Goal: Find specific page/section: Locate a particular part of the current website

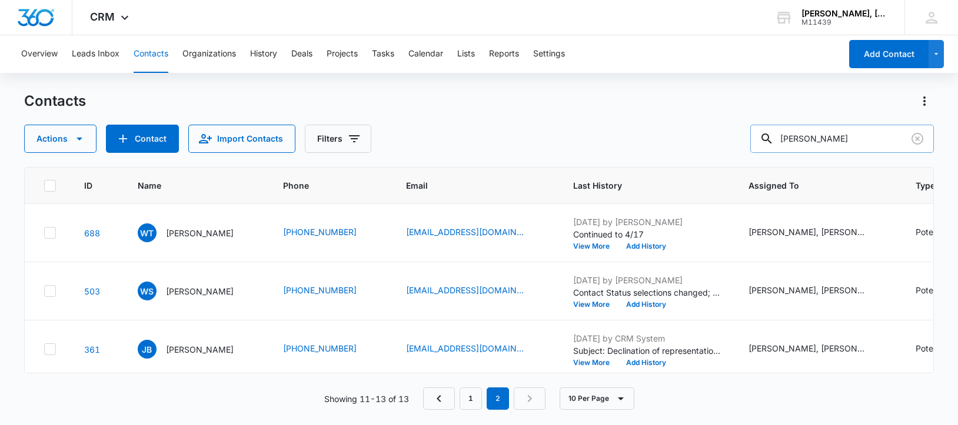
scroll to position [86, 0]
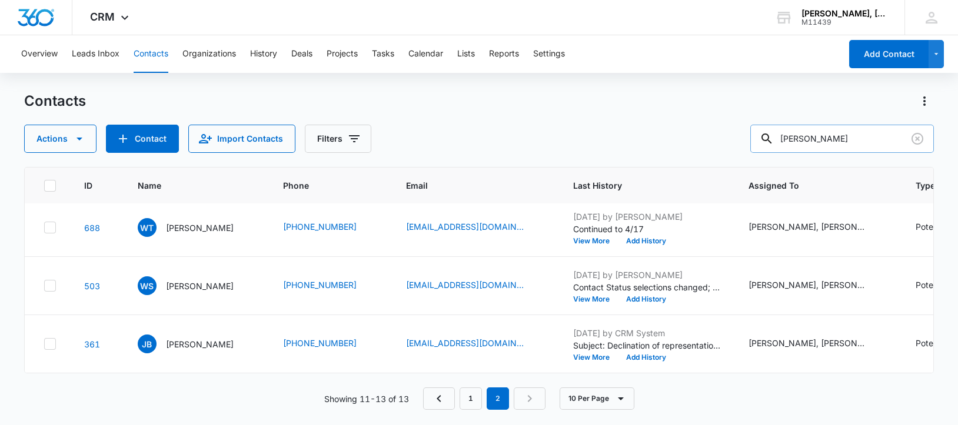
drag, startPoint x: 792, startPoint y: 138, endPoint x: 880, endPoint y: 145, distance: 88.5
click at [880, 145] on input "[PERSON_NAME]" at bounding box center [842, 139] width 184 height 28
paste input "[PERSON_NAME] Construction"
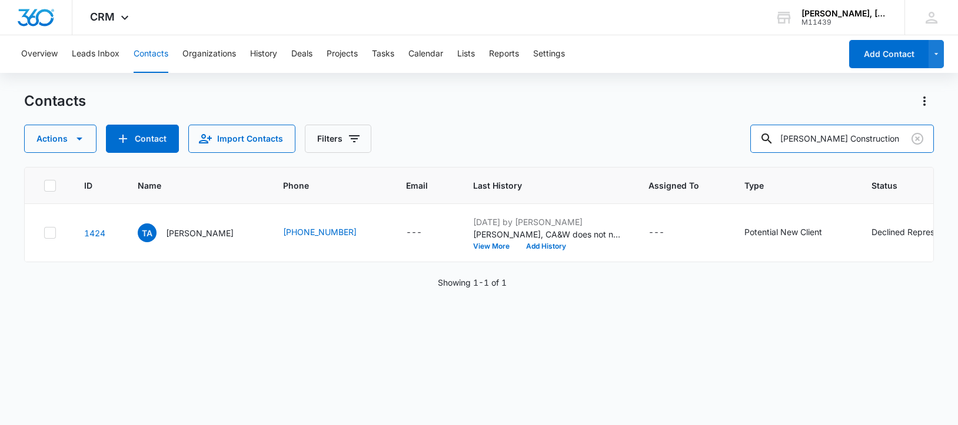
scroll to position [0, 0]
drag, startPoint x: 791, startPoint y: 139, endPoint x: 896, endPoint y: 148, distance: 105.1
click at [896, 148] on input "[PERSON_NAME] Construction" at bounding box center [842, 139] width 184 height 28
paste input "[PERSON_NAME], [PERSON_NAME] & [PERSON_NAME] P.C."
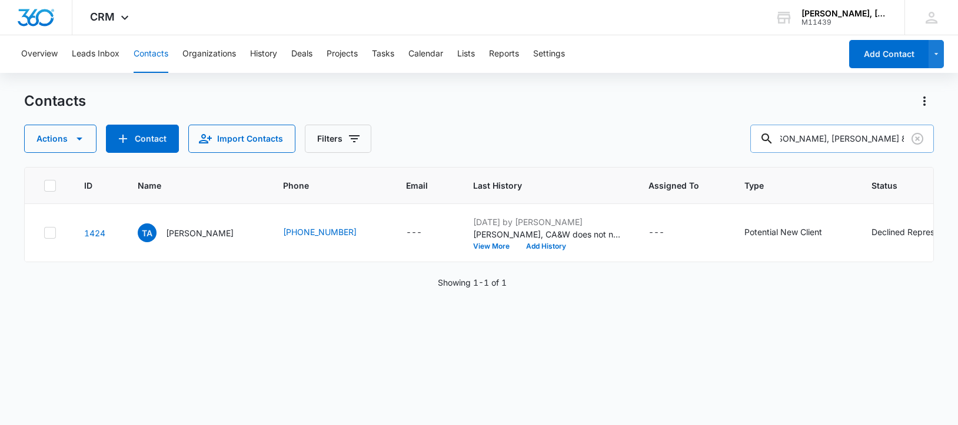
type input "[PERSON_NAME], [PERSON_NAME] & [PERSON_NAME] P.C."
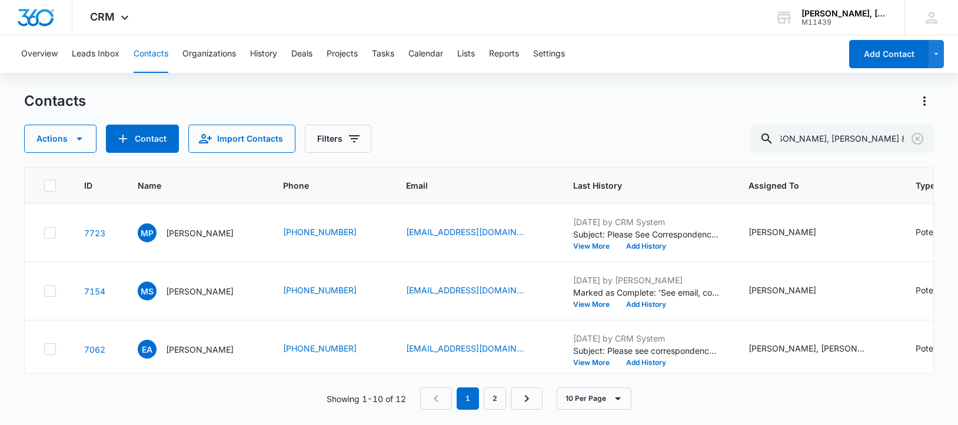
scroll to position [0, 0]
click at [179, 239] on p "[PERSON_NAME]" at bounding box center [200, 233] width 68 height 12
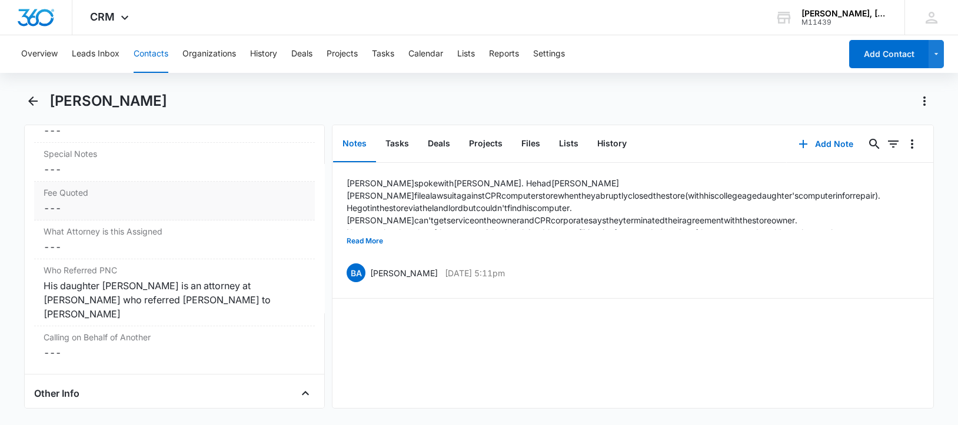
scroll to position [1212, 0]
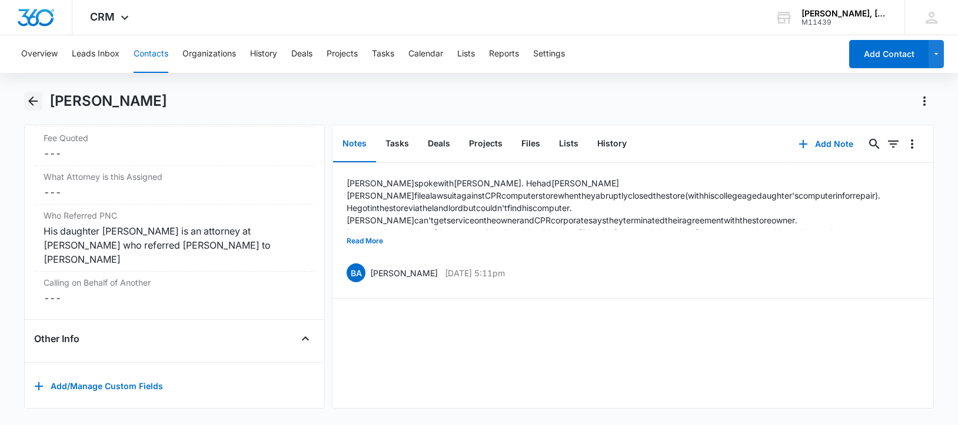
click at [31, 103] on icon "Back" at bounding box center [32, 100] width 9 height 9
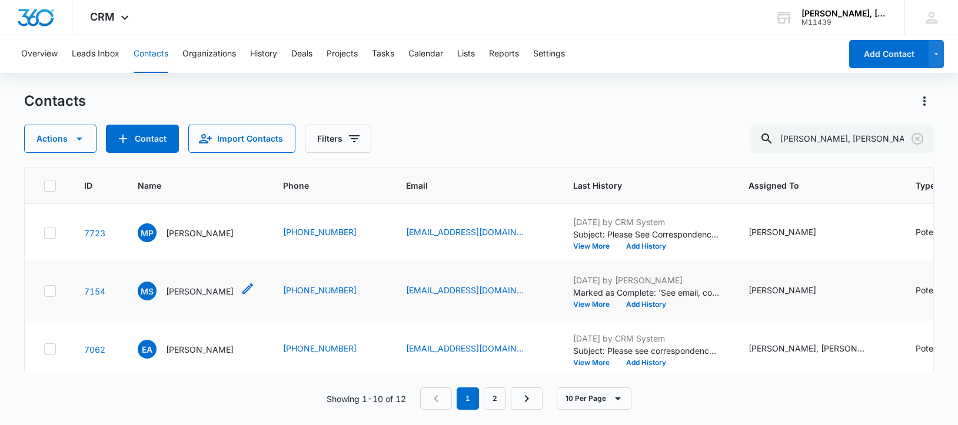
click at [199, 298] on p "[PERSON_NAME]" at bounding box center [200, 291] width 68 height 12
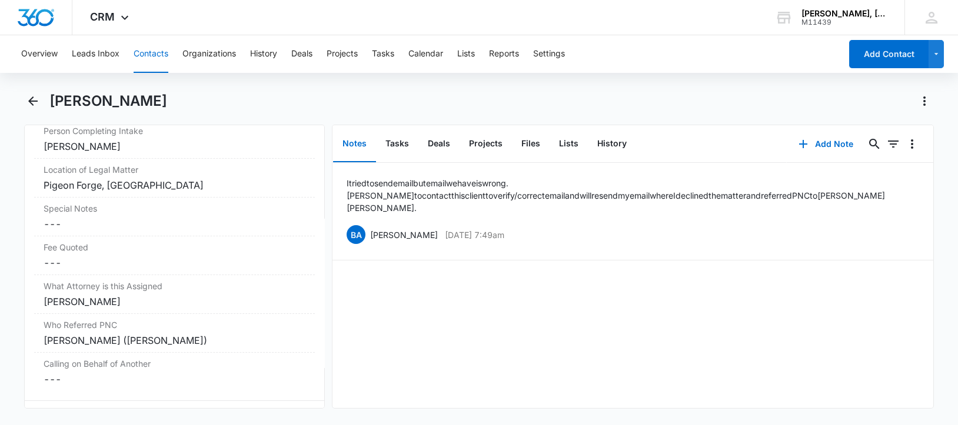
scroll to position [1176, 0]
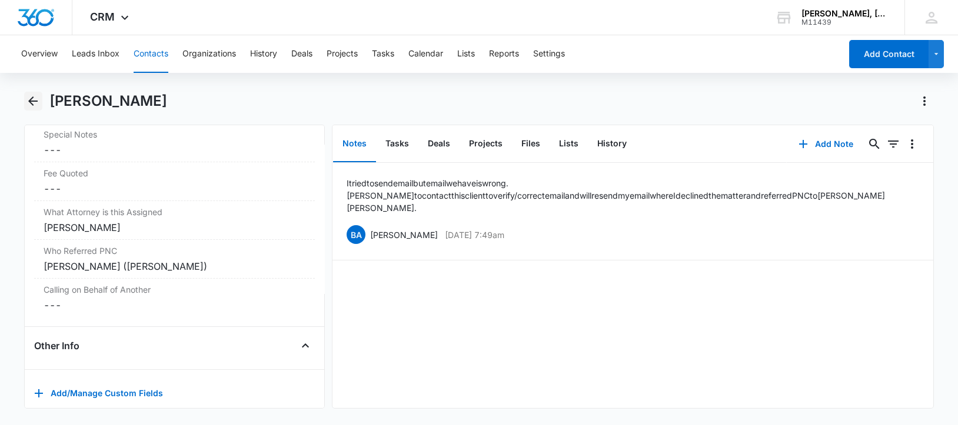
click at [32, 99] on icon "Back" at bounding box center [33, 101] width 14 height 14
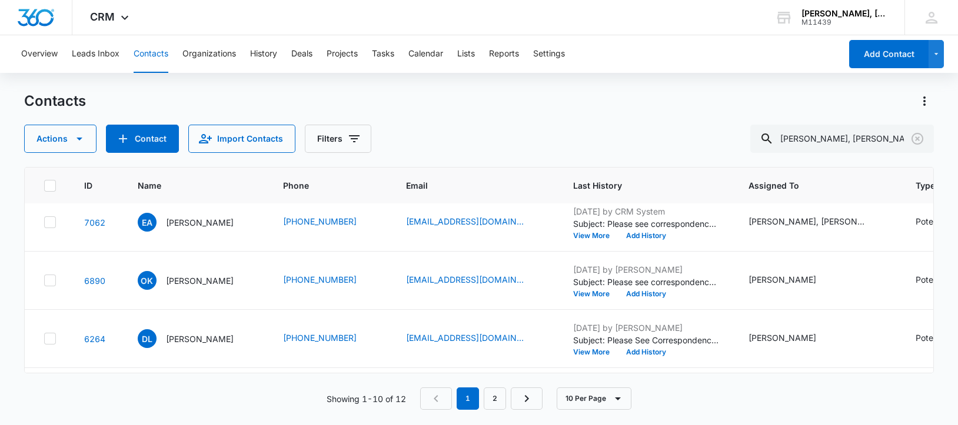
scroll to position [147, 0]
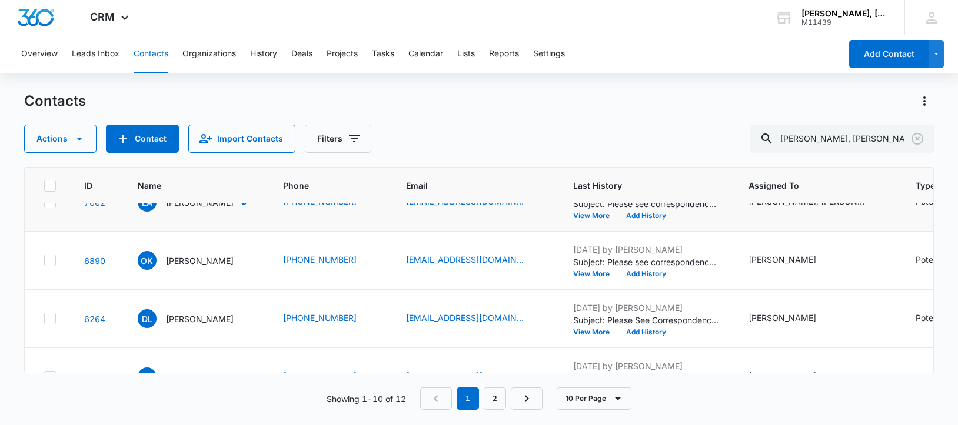
click at [189, 209] on p "[PERSON_NAME]" at bounding box center [200, 202] width 68 height 12
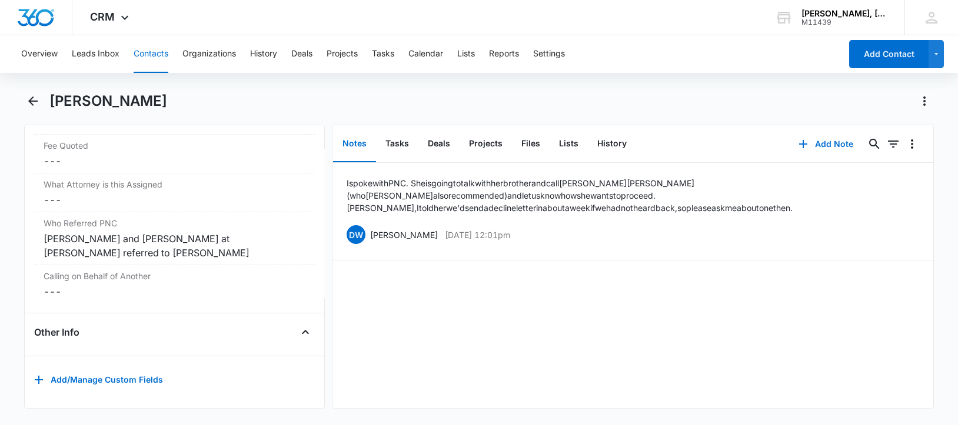
scroll to position [1329, 0]
click at [34, 96] on icon "Back" at bounding box center [33, 101] width 14 height 14
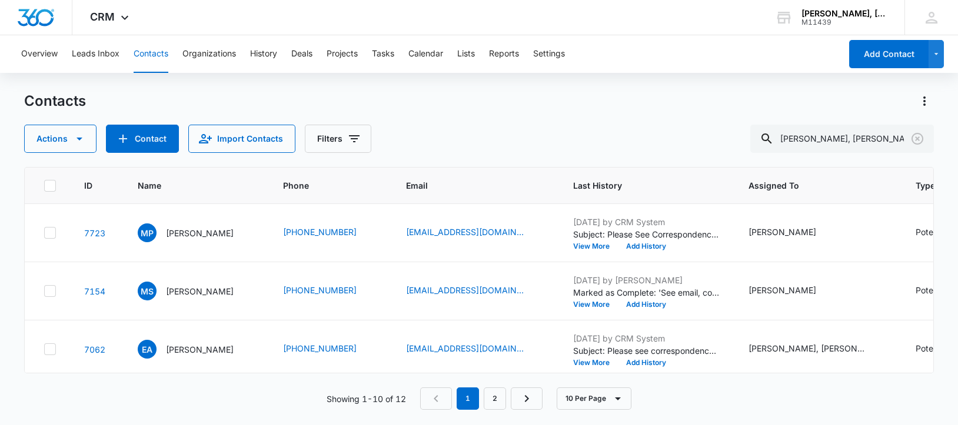
scroll to position [147, 0]
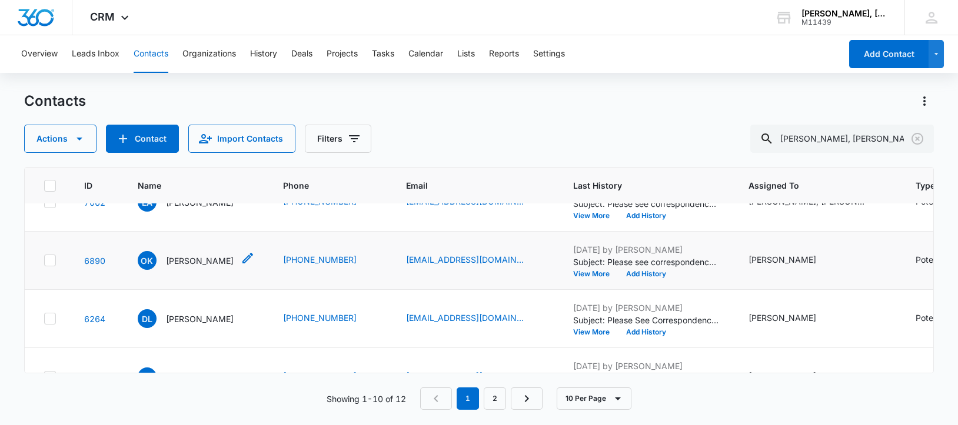
click at [192, 267] on p "[PERSON_NAME]" at bounding box center [200, 261] width 68 height 12
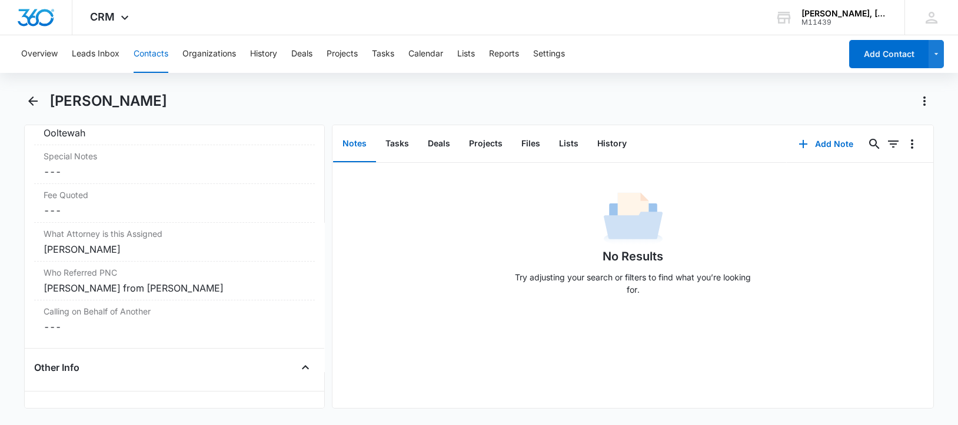
scroll to position [1140, 0]
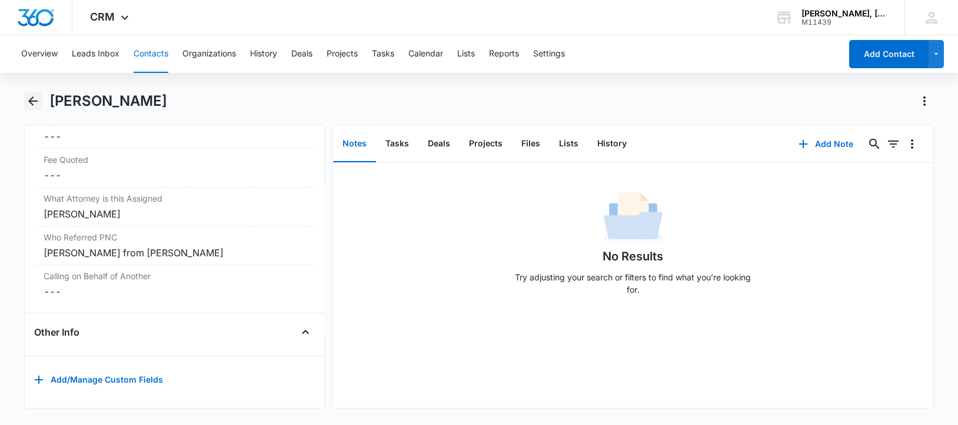
click at [35, 98] on icon "Back" at bounding box center [33, 101] width 14 height 14
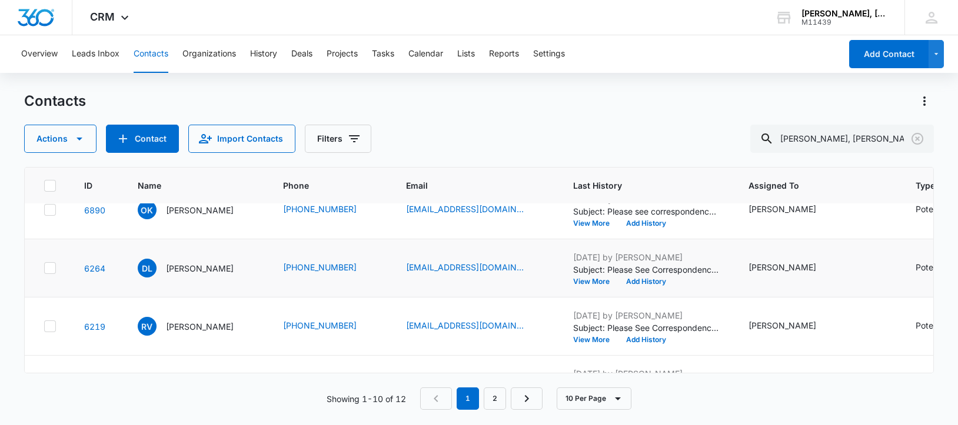
scroll to position [221, 0]
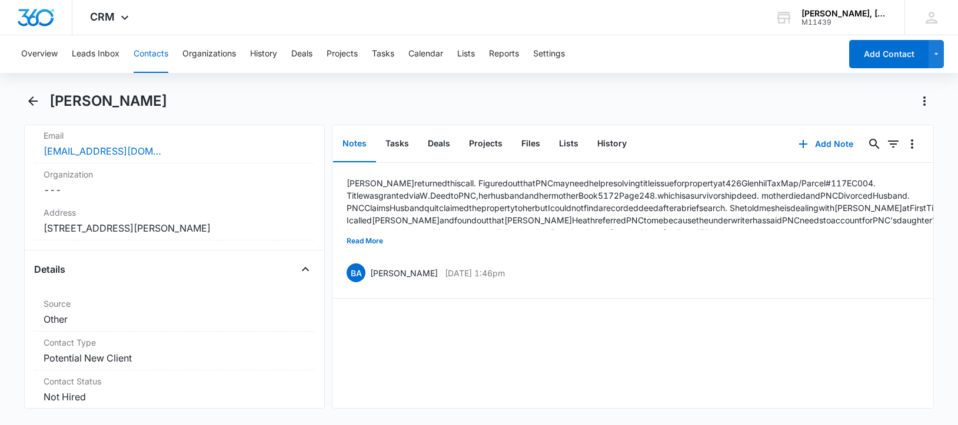
scroll to position [289, 0]
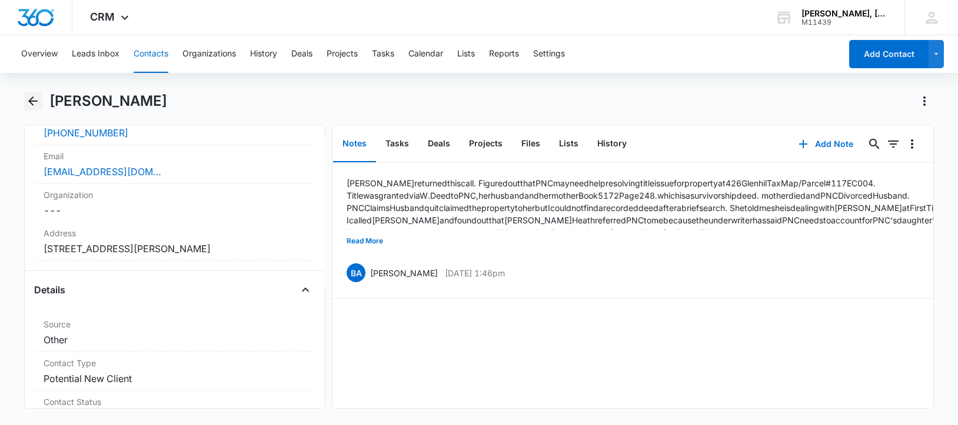
click at [30, 95] on icon "Back" at bounding box center [33, 101] width 14 height 14
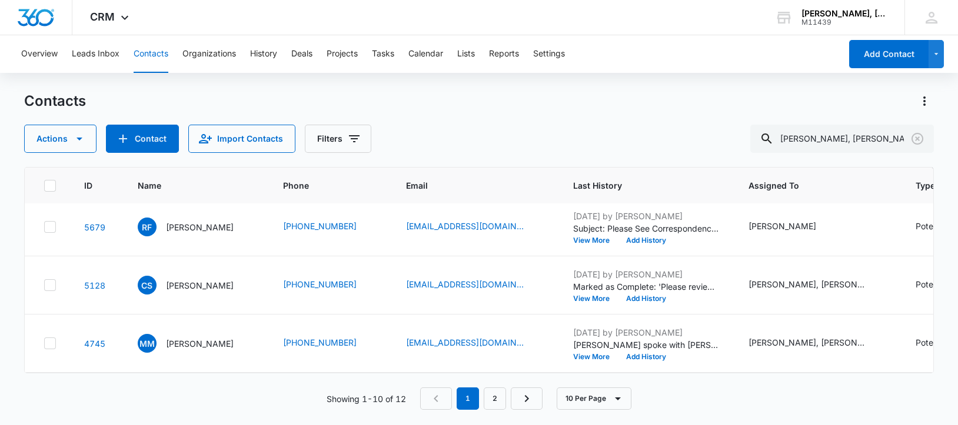
scroll to position [368, 0]
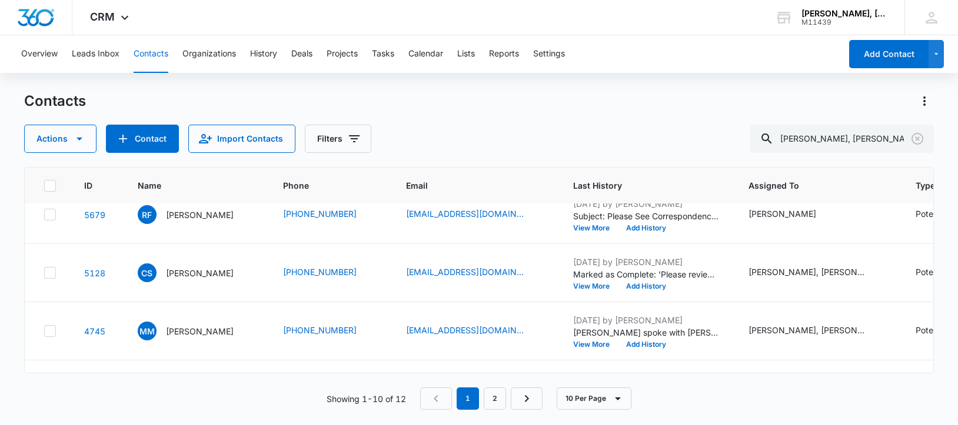
click at [185, 163] on p "[PERSON_NAME]" at bounding box center [200, 157] width 68 height 12
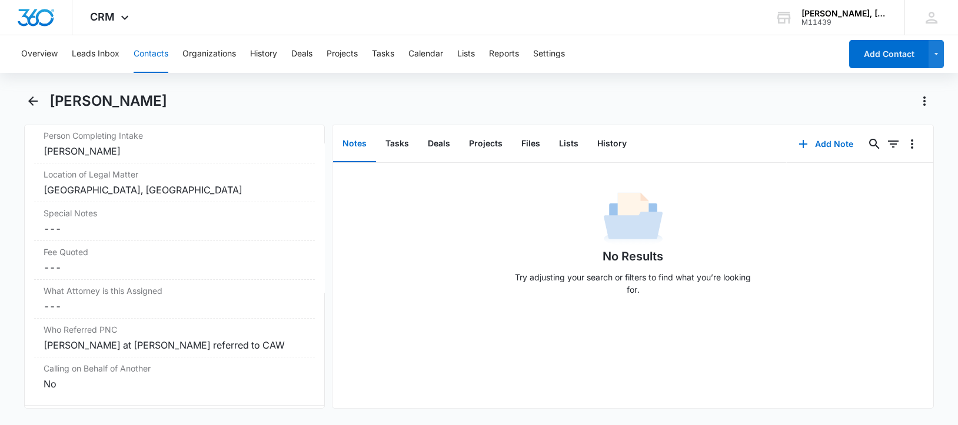
scroll to position [1249, 0]
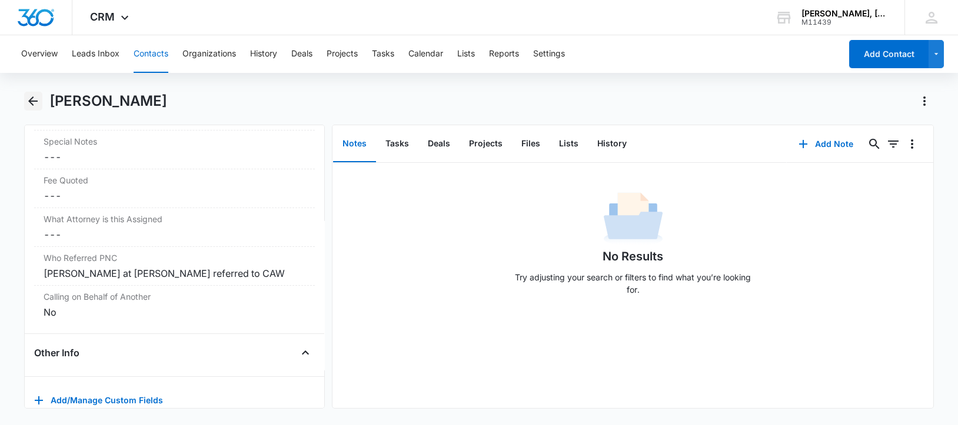
click at [32, 95] on icon "Back" at bounding box center [33, 101] width 14 height 14
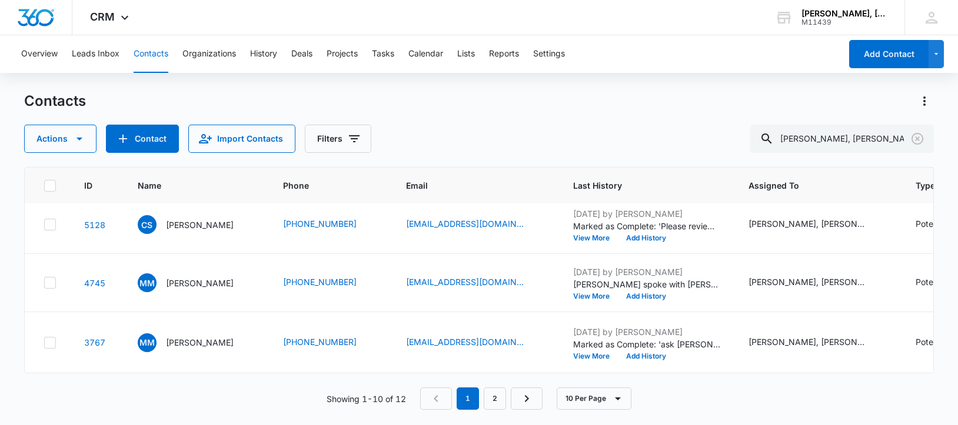
scroll to position [441, 0]
click at [191, 173] on p "[PERSON_NAME]" at bounding box center [200, 167] width 68 height 12
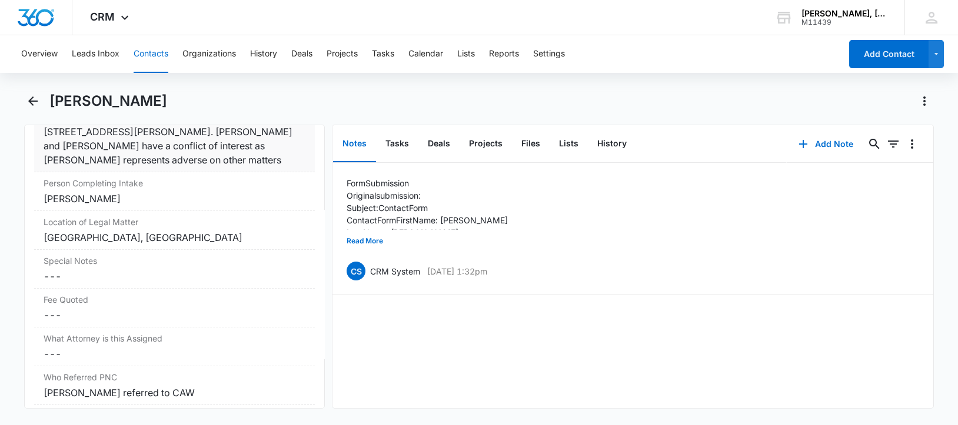
scroll to position [1038, 0]
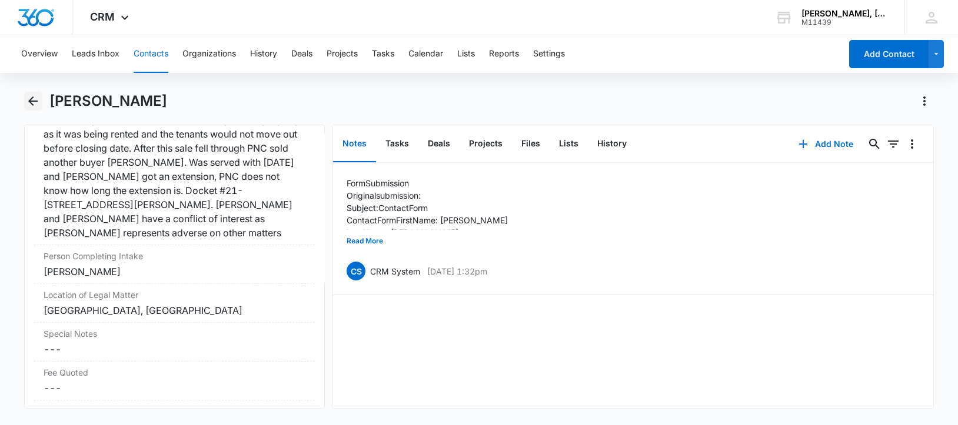
click at [32, 99] on icon "Back" at bounding box center [33, 101] width 14 height 14
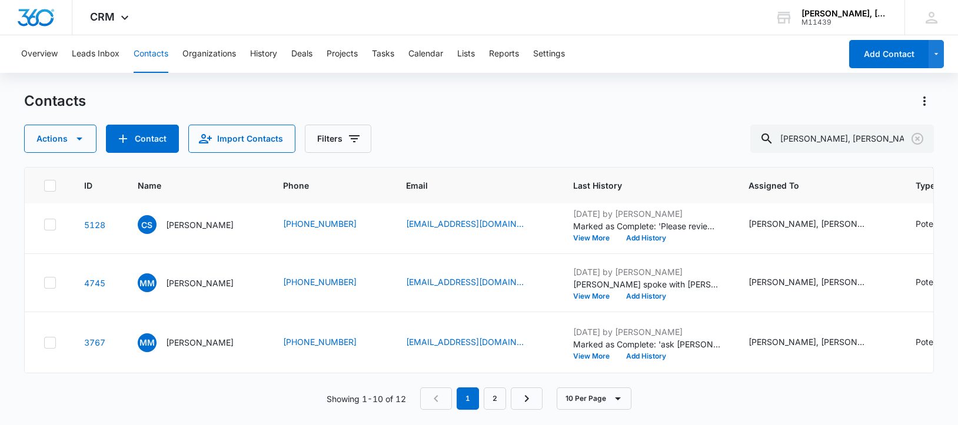
scroll to position [515, 0]
click at [187, 231] on p "[PERSON_NAME]" at bounding box center [200, 225] width 68 height 12
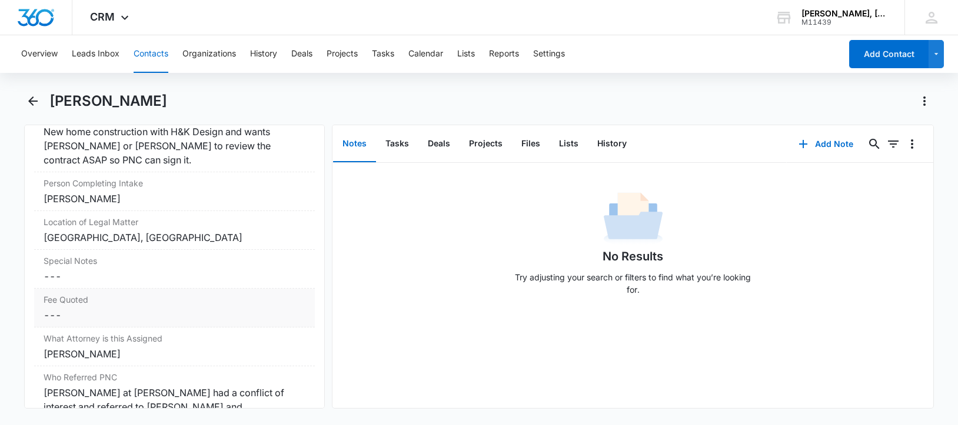
scroll to position [1176, 0]
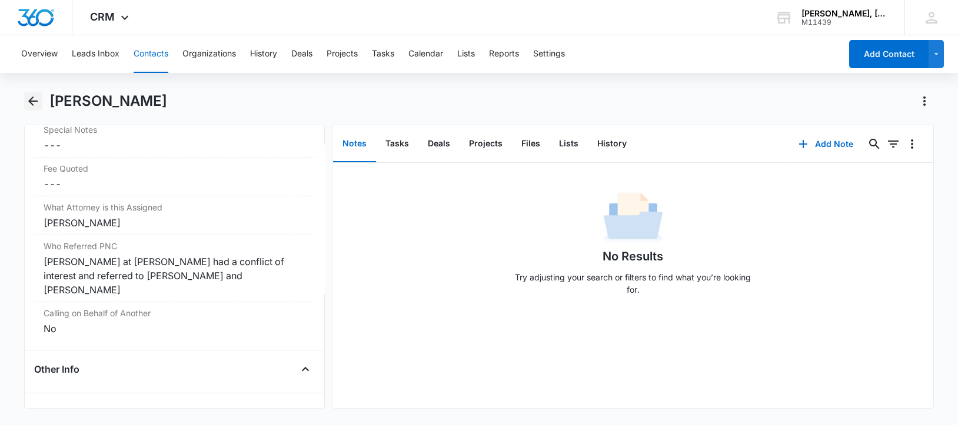
click at [31, 99] on icon "Back" at bounding box center [32, 100] width 9 height 9
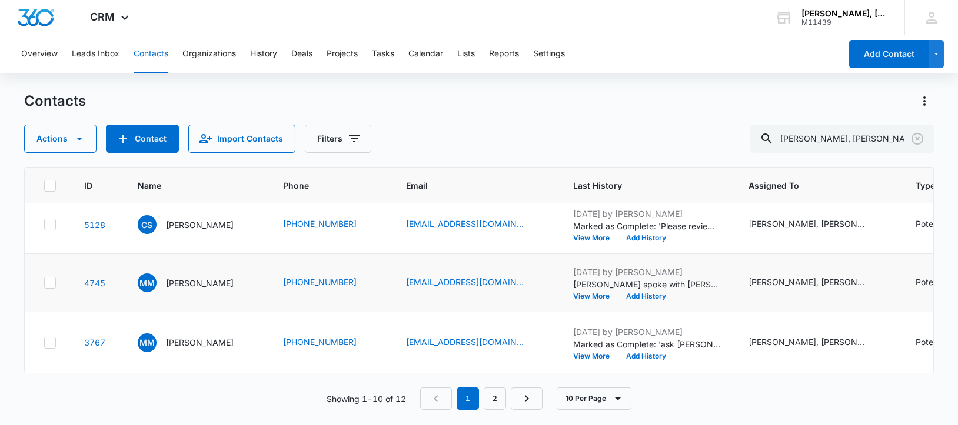
scroll to position [589, 0]
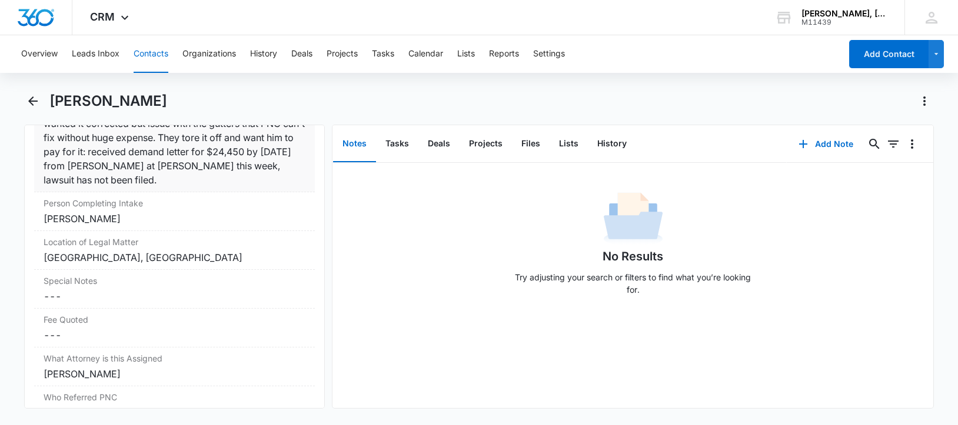
scroll to position [1029, 0]
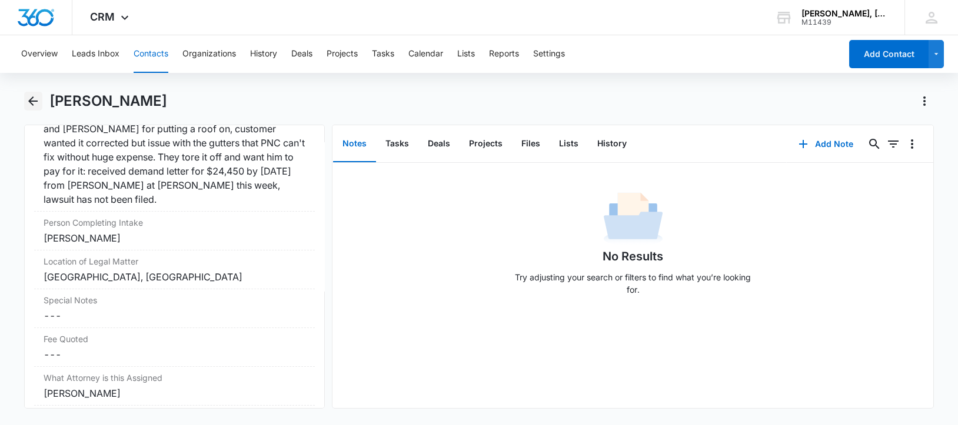
click at [32, 96] on icon "Back" at bounding box center [33, 101] width 14 height 14
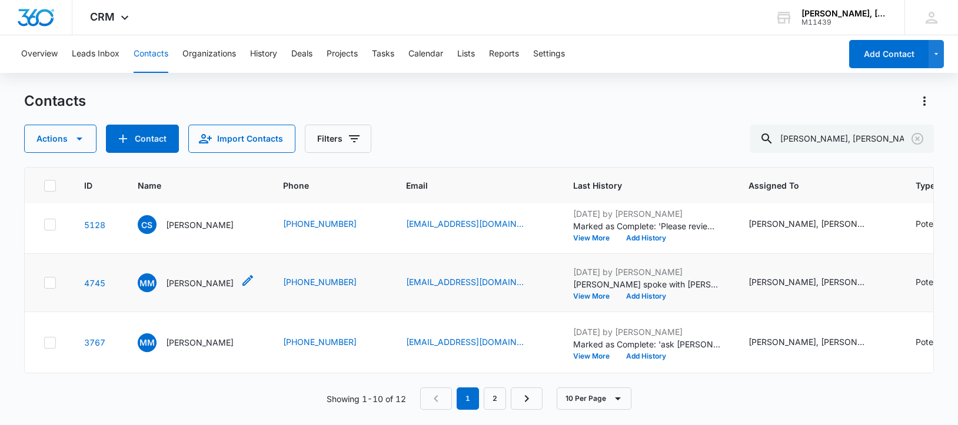
scroll to position [662, 0]
click at [199, 336] on p "[PERSON_NAME]" at bounding box center [200, 342] width 68 height 12
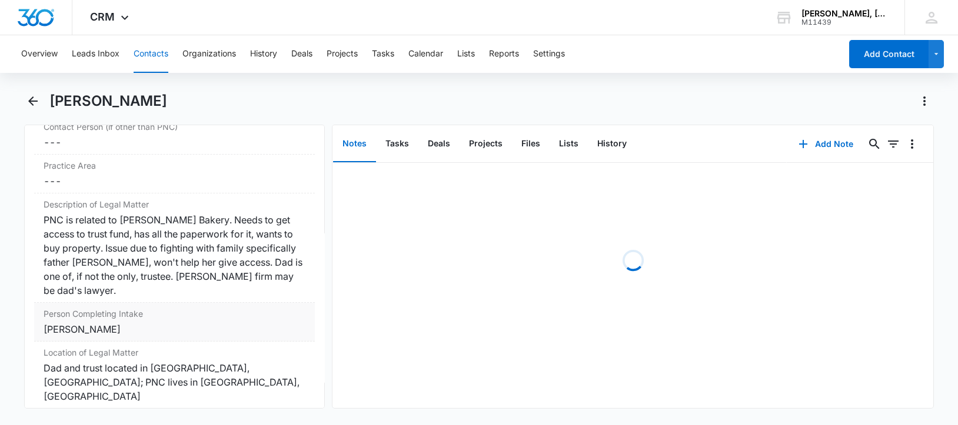
scroll to position [955, 0]
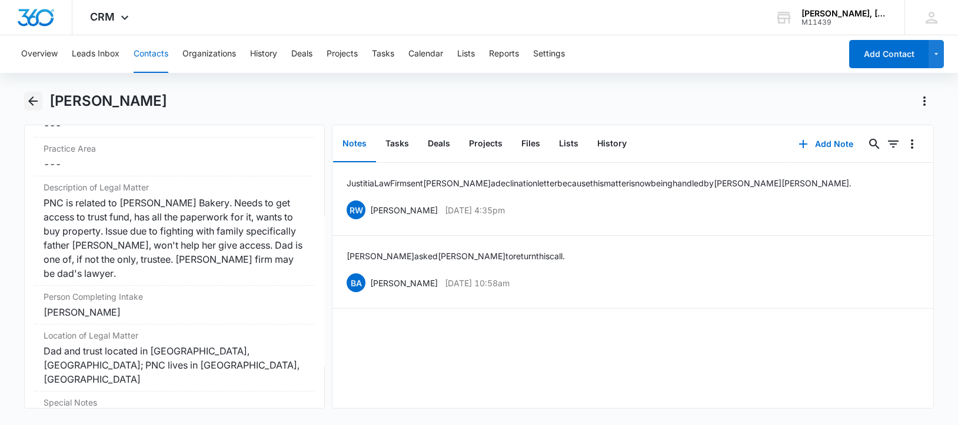
click at [35, 99] on icon "Back" at bounding box center [33, 101] width 14 height 14
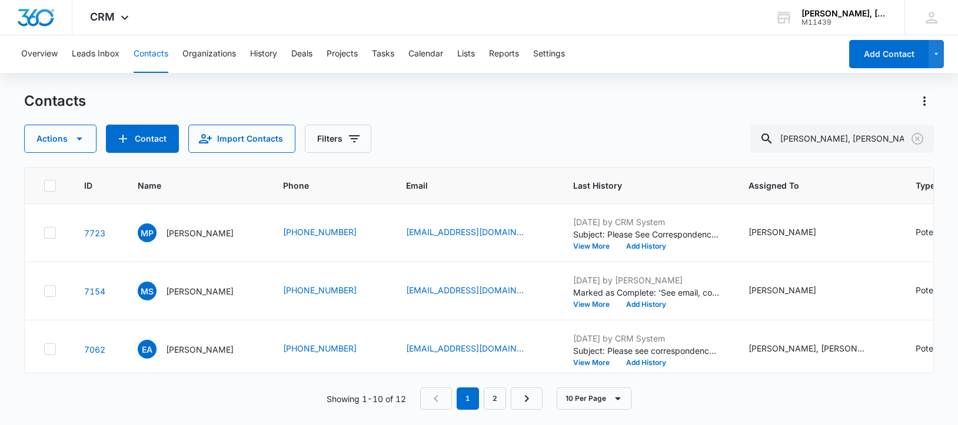
scroll to position [662, 0]
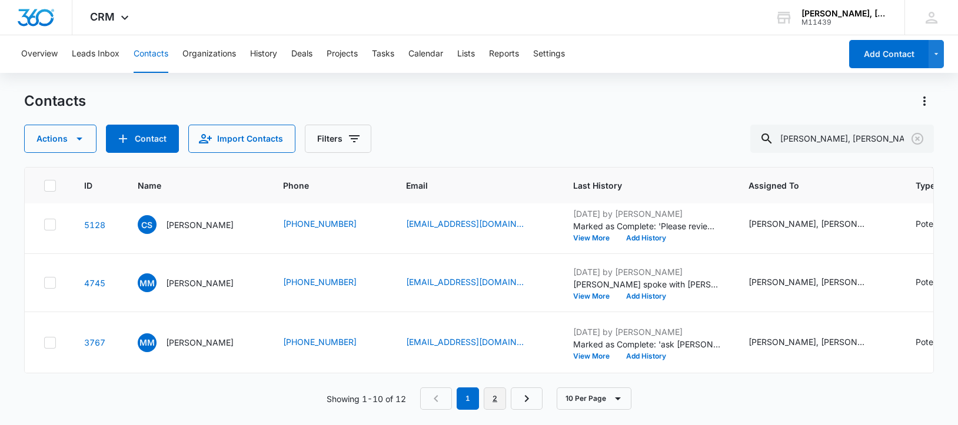
click at [496, 403] on link "2" at bounding box center [494, 399] width 22 height 22
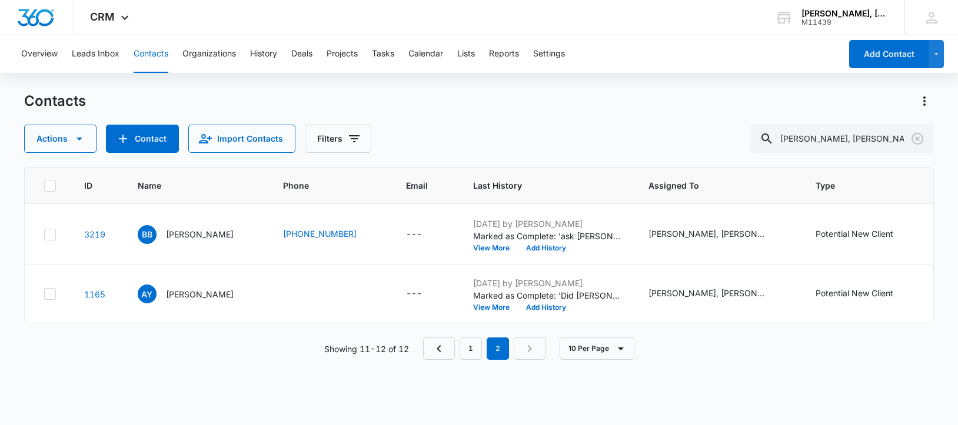
scroll to position [0, 0]
click at [182, 241] on p "[PERSON_NAME]" at bounding box center [200, 234] width 68 height 12
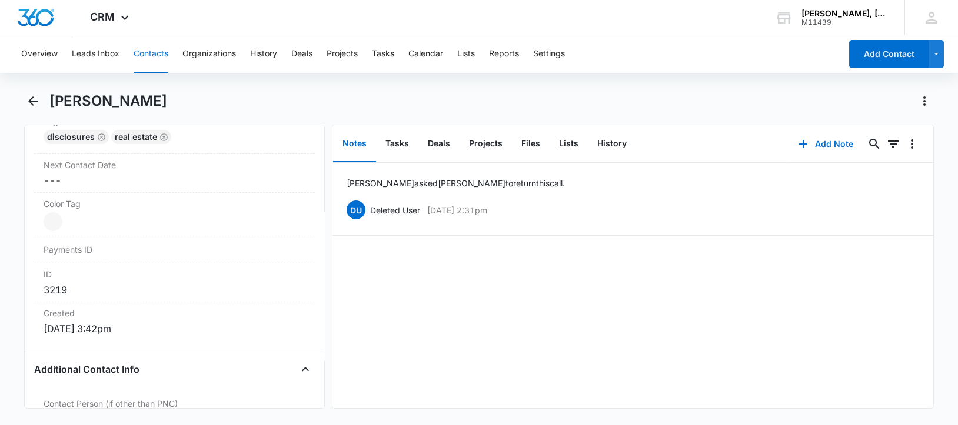
scroll to position [882, 0]
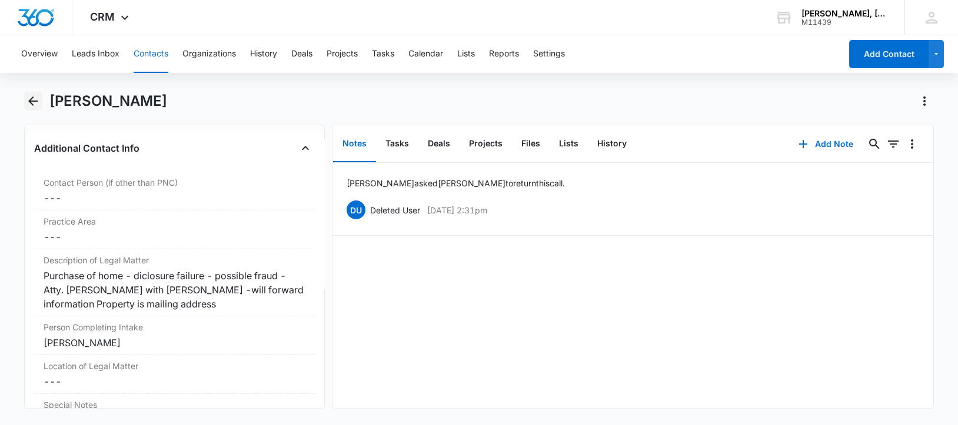
click at [34, 96] on icon "Back" at bounding box center [33, 101] width 14 height 14
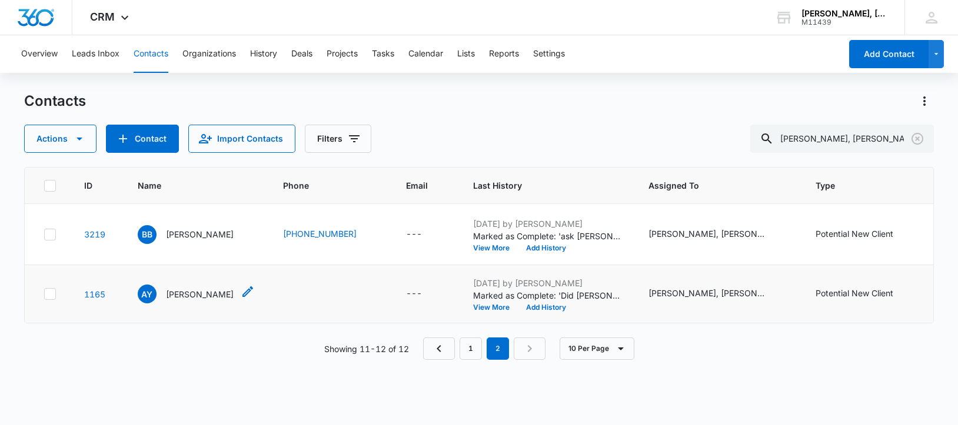
click at [192, 301] on p "[PERSON_NAME]" at bounding box center [200, 294] width 68 height 12
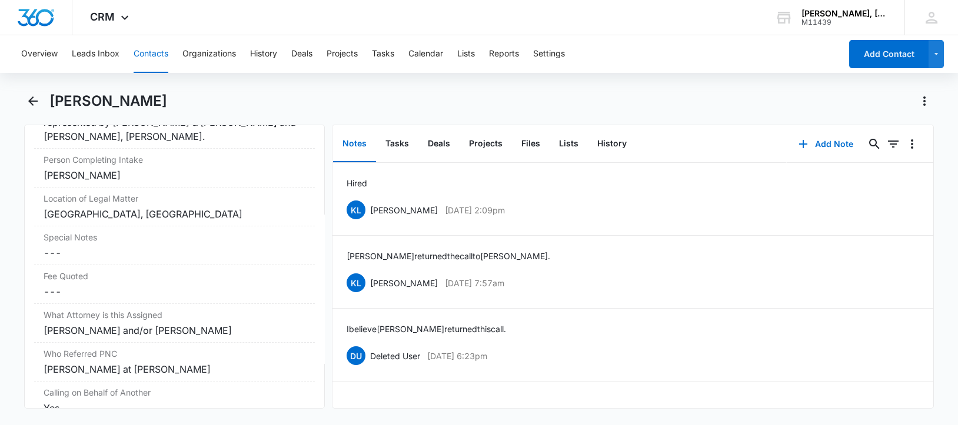
scroll to position [1176, 0]
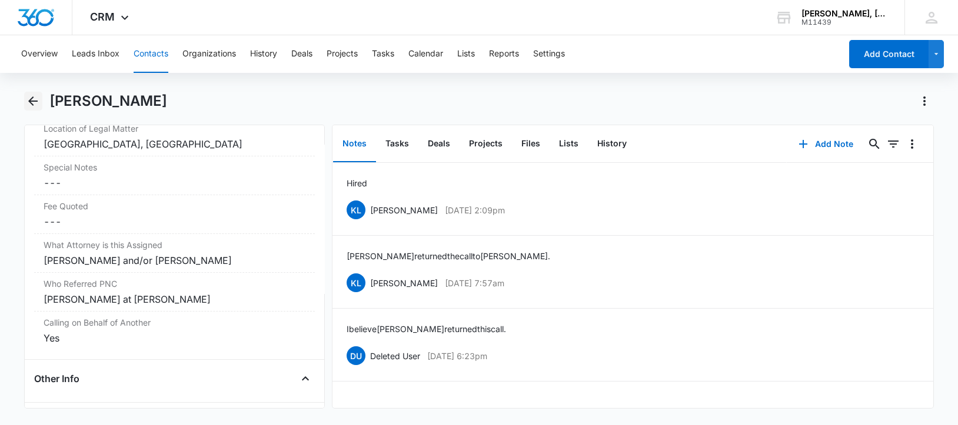
click at [29, 99] on icon "Back" at bounding box center [33, 101] width 14 height 14
